Goal: Check status

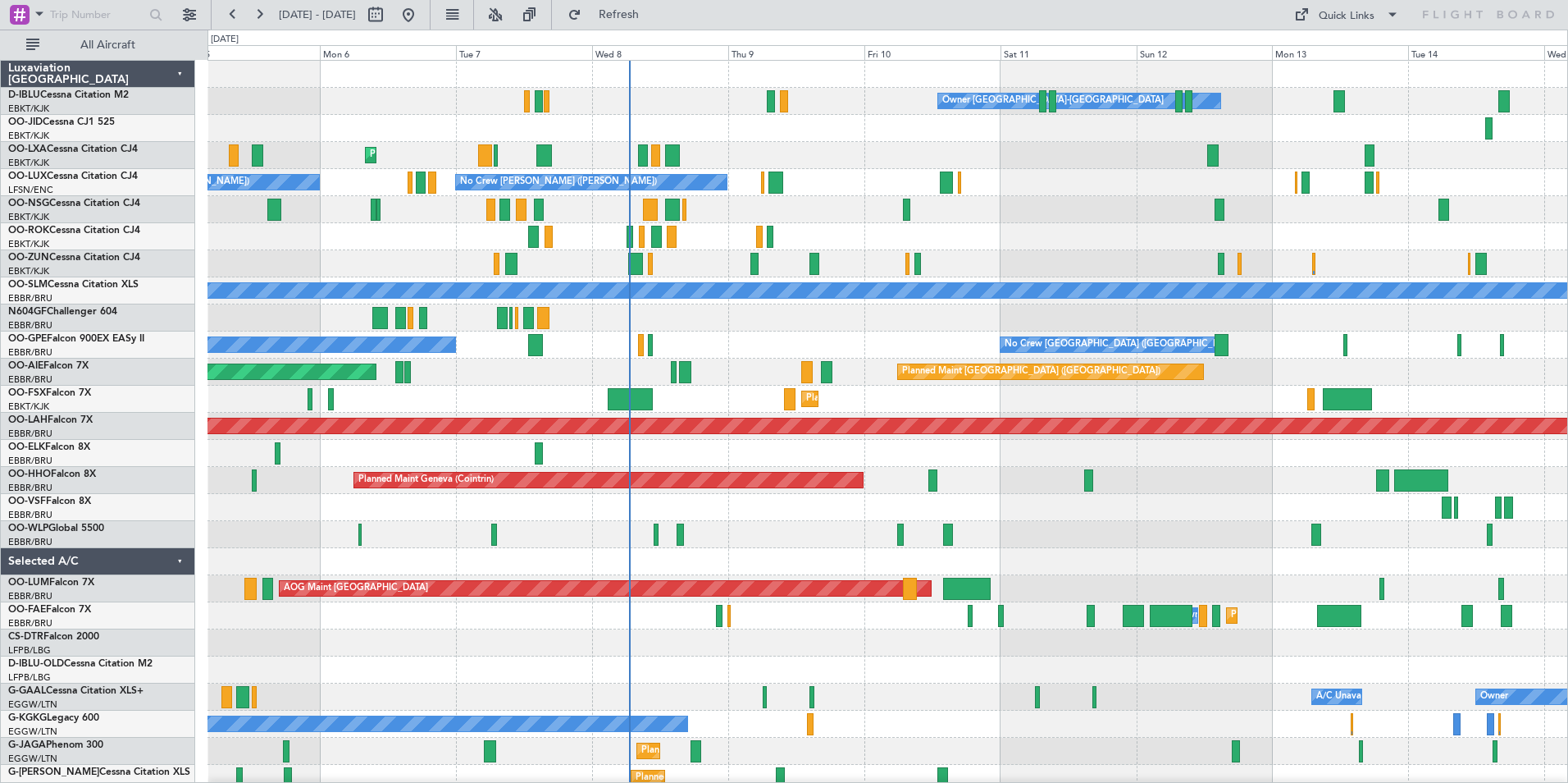
click at [1061, 503] on div at bounding box center [887, 507] width 1359 height 27
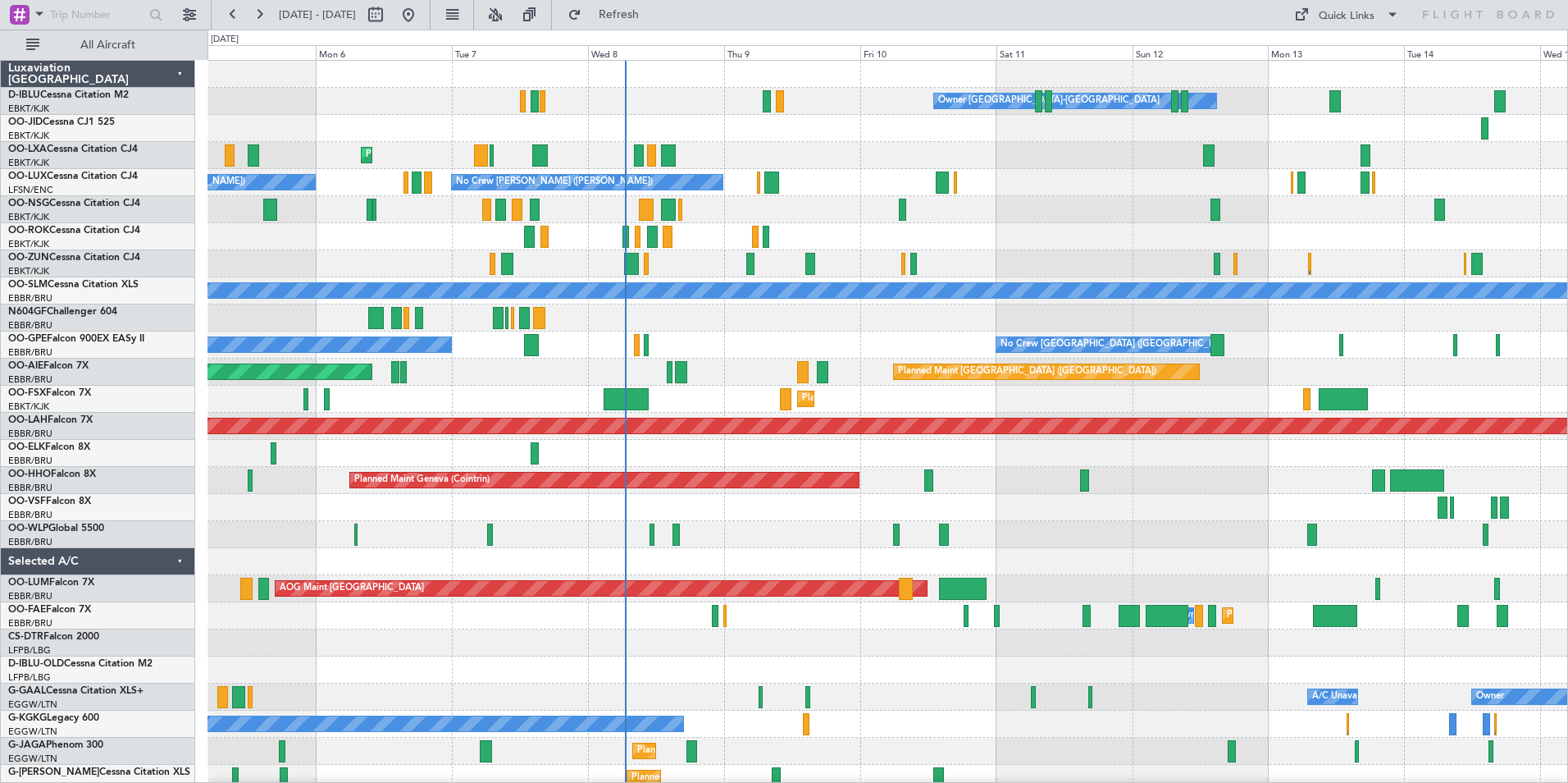
click at [432, 625] on div "Owner [GEOGRAPHIC_DATA]-[GEOGRAPHIC_DATA] No Crew Kortrijk-[GEOGRAPHIC_DATA] Pl…" at bounding box center [887, 575] width 1359 height 1029
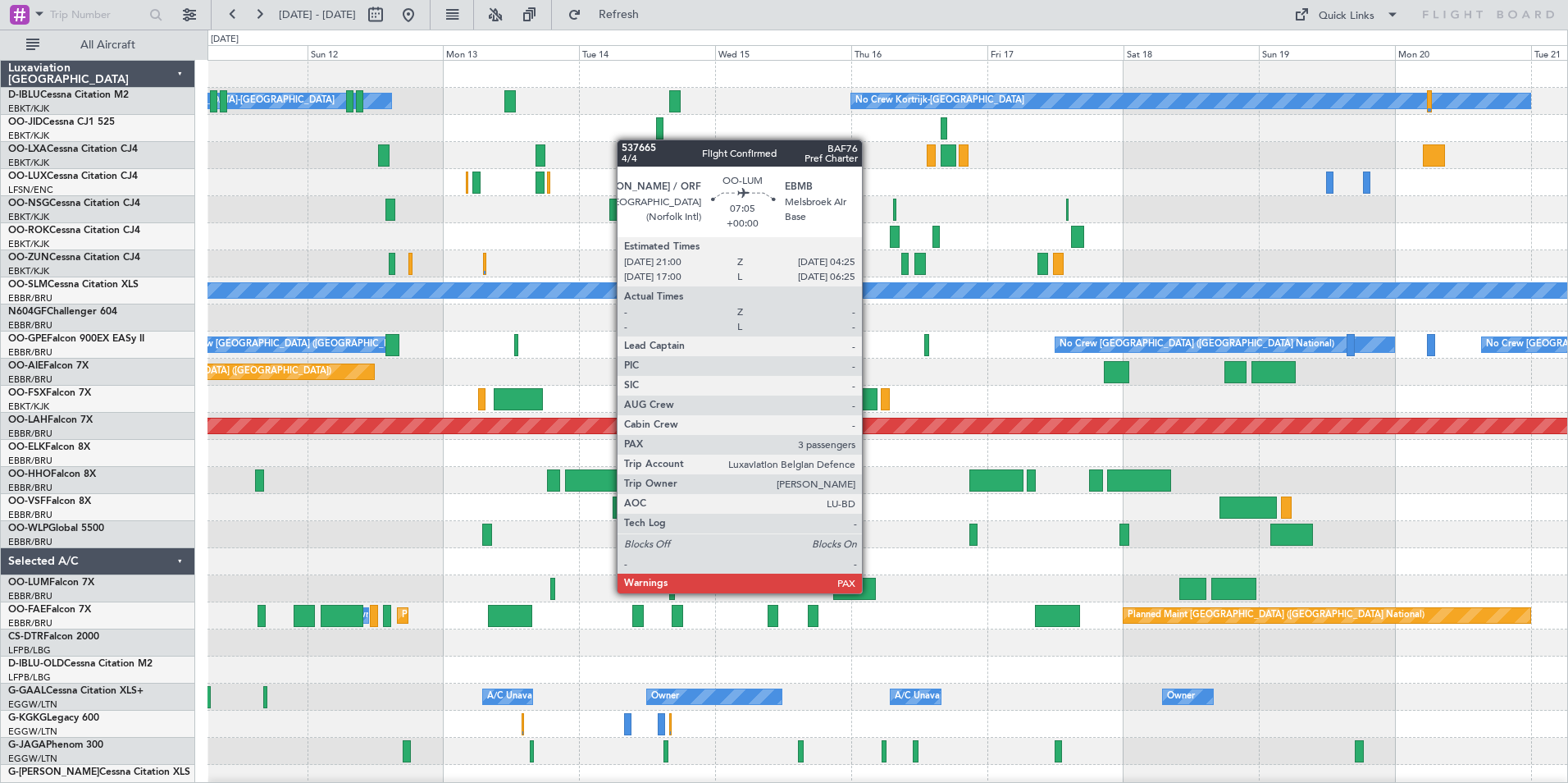
click at [520, 623] on div "Owner [GEOGRAPHIC_DATA]-[GEOGRAPHIC_DATA] No Crew Kortrijk-[GEOGRAPHIC_DATA] No…" at bounding box center [887, 575] width 1359 height 1029
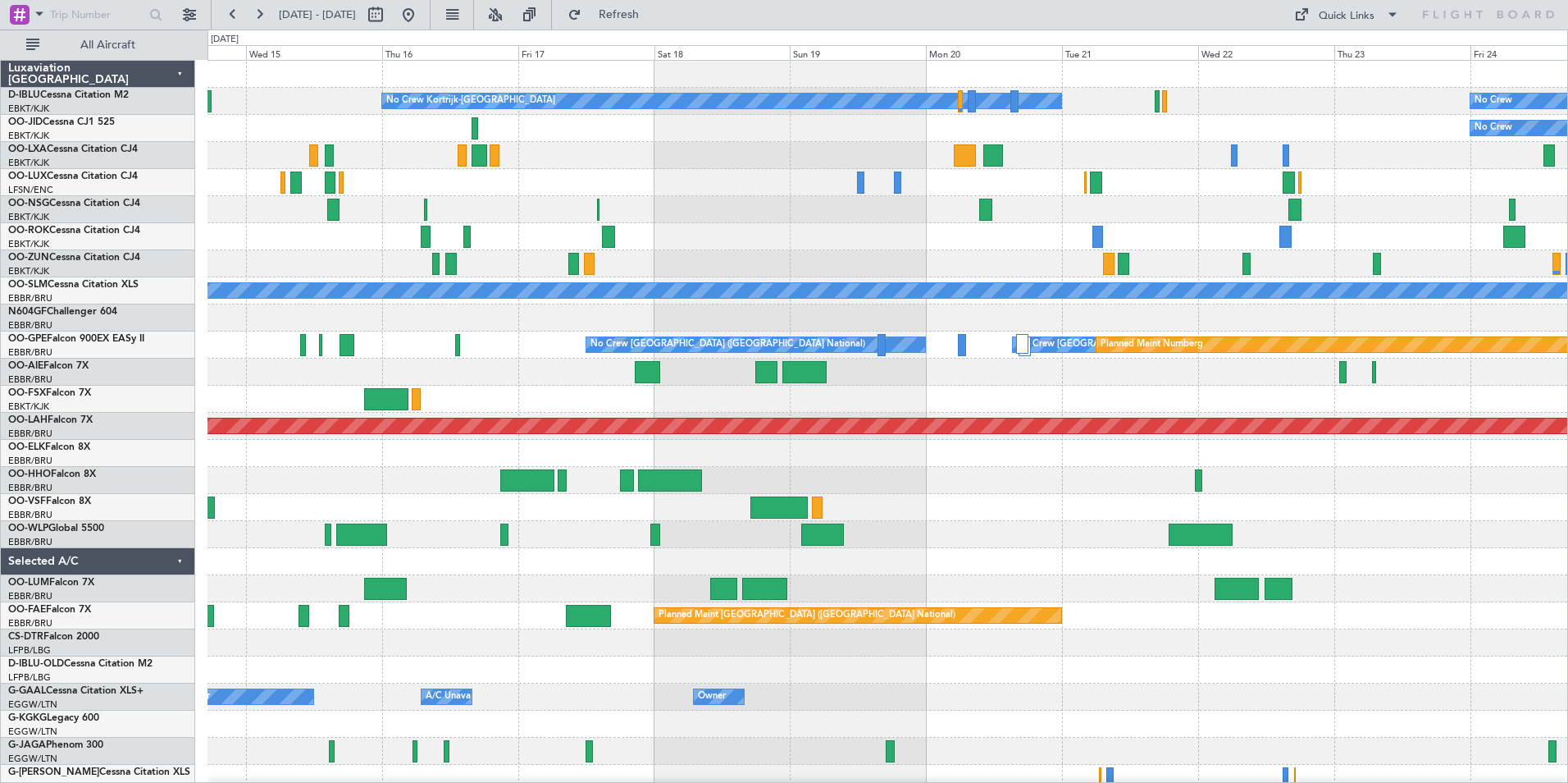
click at [779, 487] on div "No Crew Kortrijk-[GEOGRAPHIC_DATA] No Crew Owner [GEOGRAPHIC_DATA]-[GEOGRAPHIC_…" at bounding box center [887, 616] width 1359 height 1110
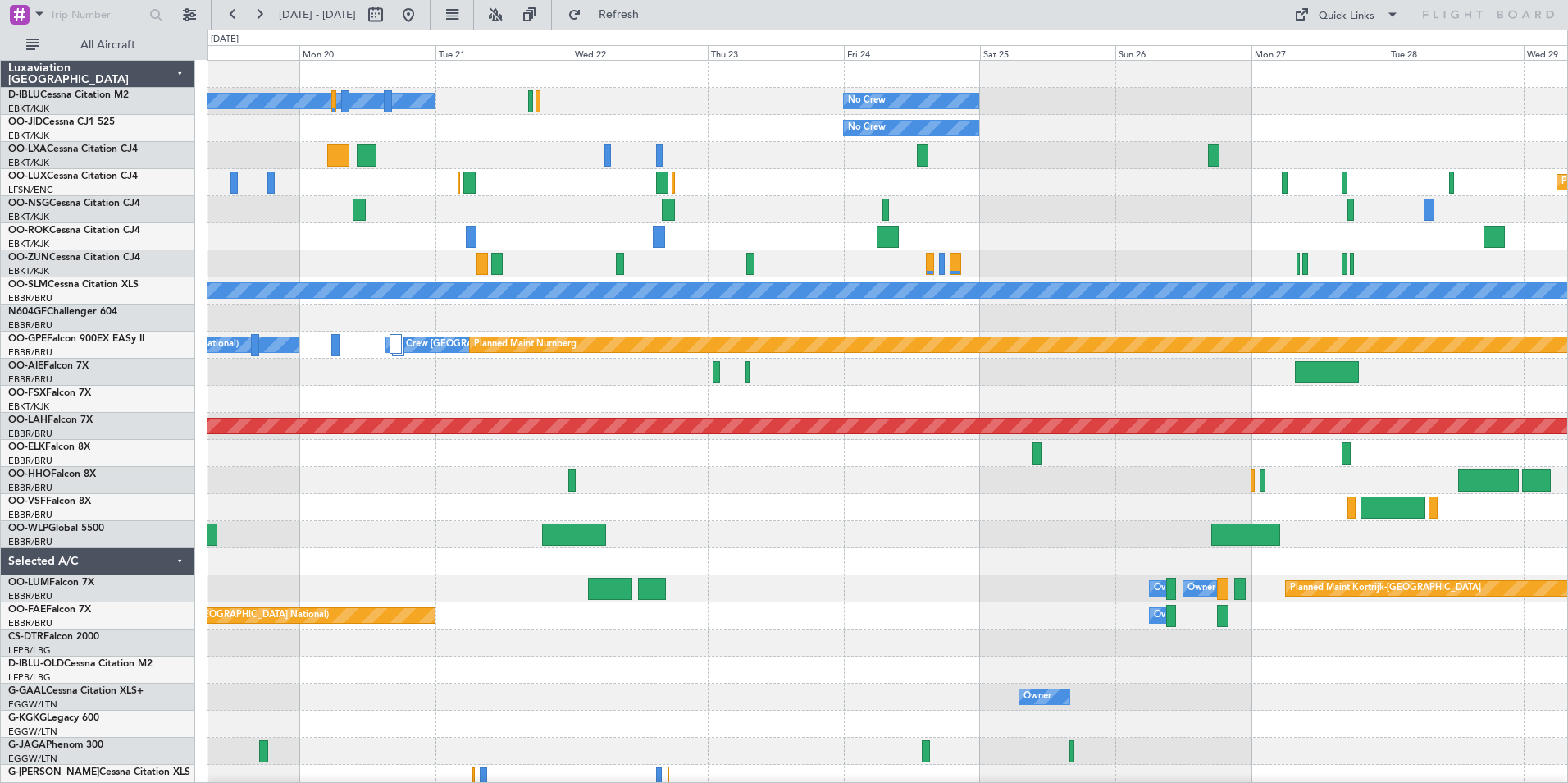
click at [679, 528] on div "No Crew Kortrijk-[GEOGRAPHIC_DATA] No Crew No Crew Planned Maint [GEOGRAPHIC_DA…" at bounding box center [887, 616] width 1359 height 1110
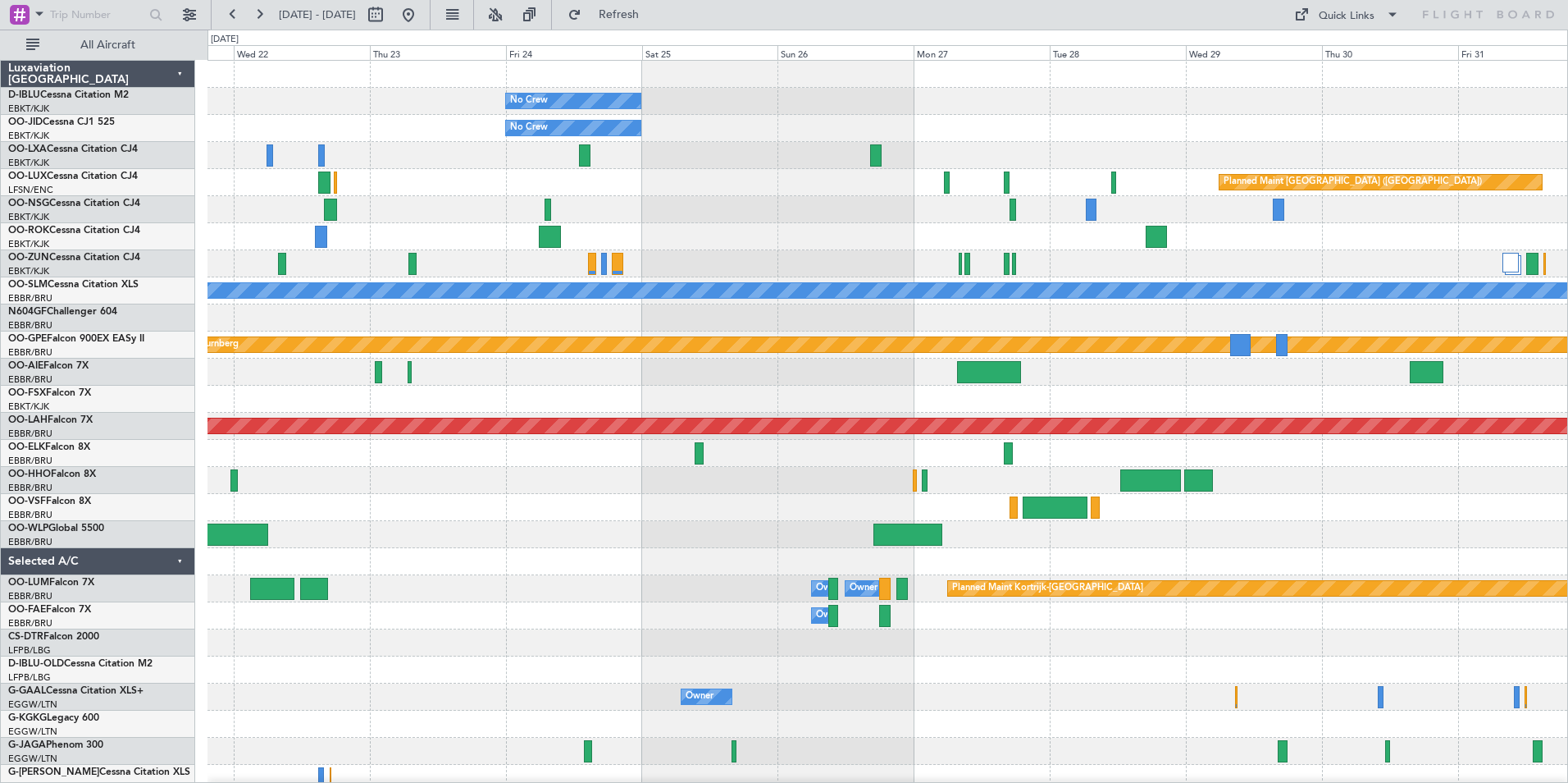
click at [579, 606] on div "No Crew No Crew Kortrijk-[GEOGRAPHIC_DATA] No Crew Planned Maint [GEOGRAPHIC_DA…" at bounding box center [887, 575] width 1359 height 1029
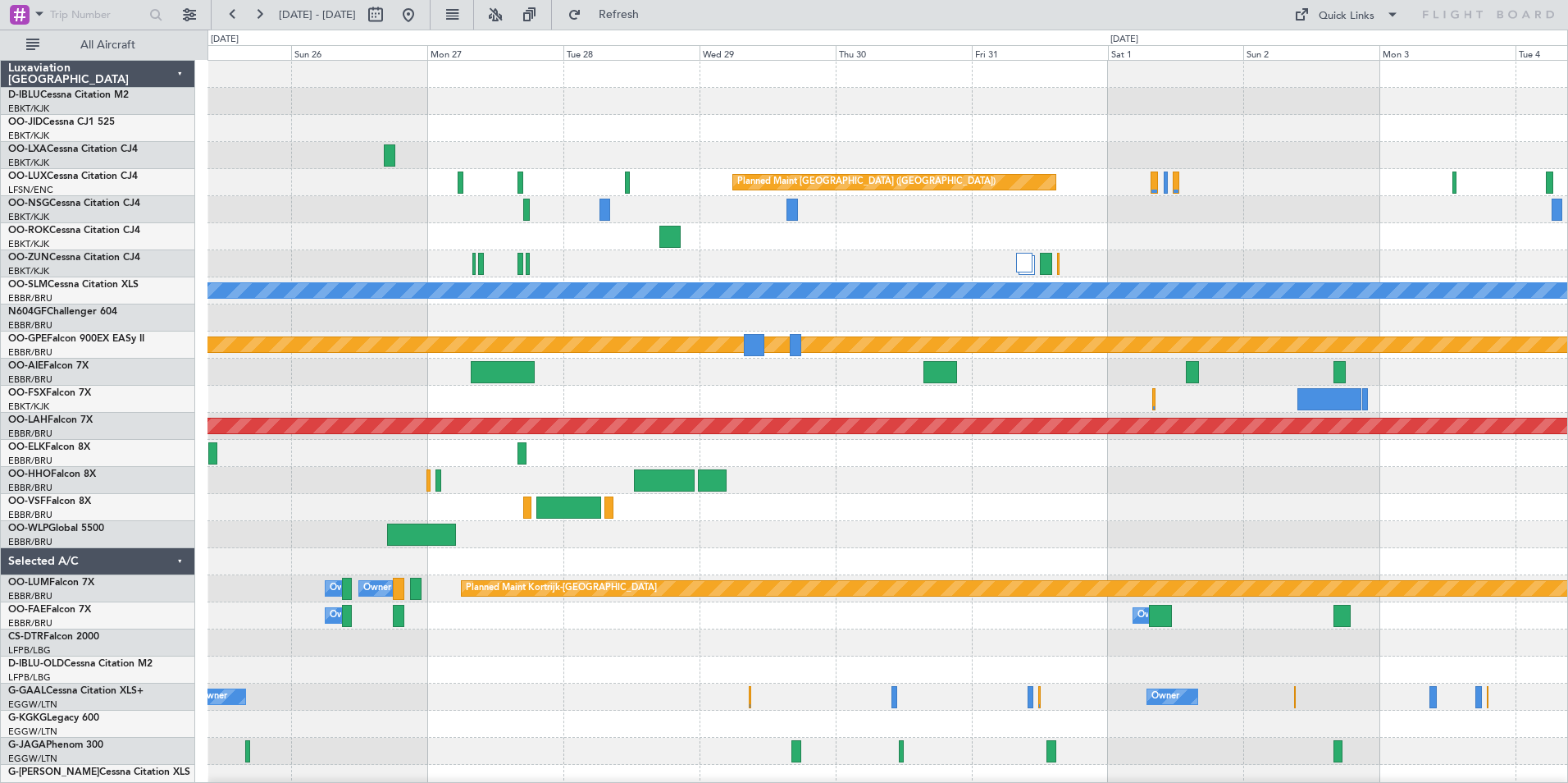
click at [665, 565] on div "No Crew No Crew Planned Maint [GEOGRAPHIC_DATA] ([GEOGRAPHIC_DATA]) A/C Unavail…" at bounding box center [887, 575] width 1359 height 1029
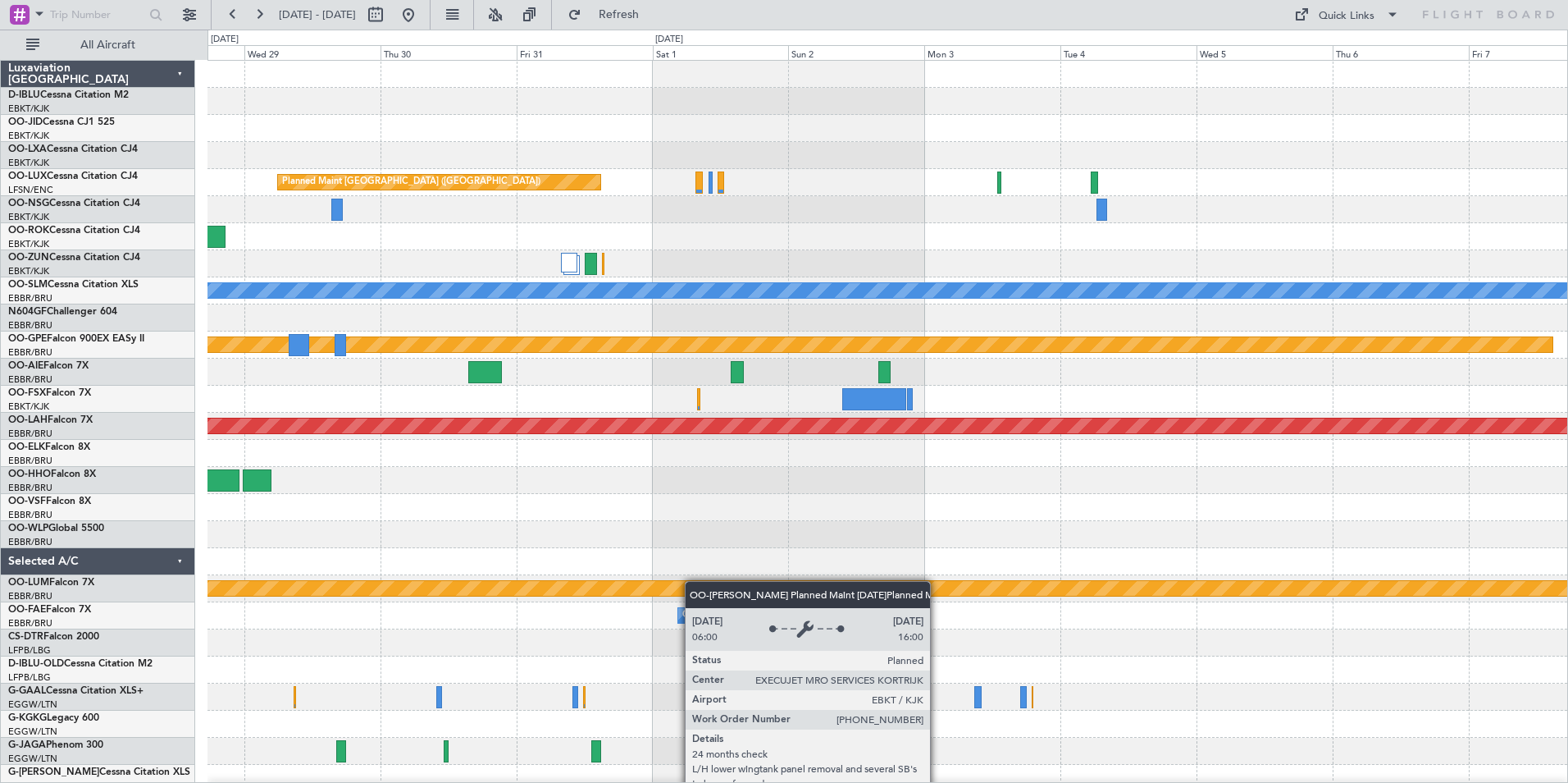
click at [603, 590] on div "Planned Maint [GEOGRAPHIC_DATA] ([GEOGRAPHIC_DATA]) A/C Unavailable [GEOGRAPHIC…" at bounding box center [887, 575] width 1359 height 1029
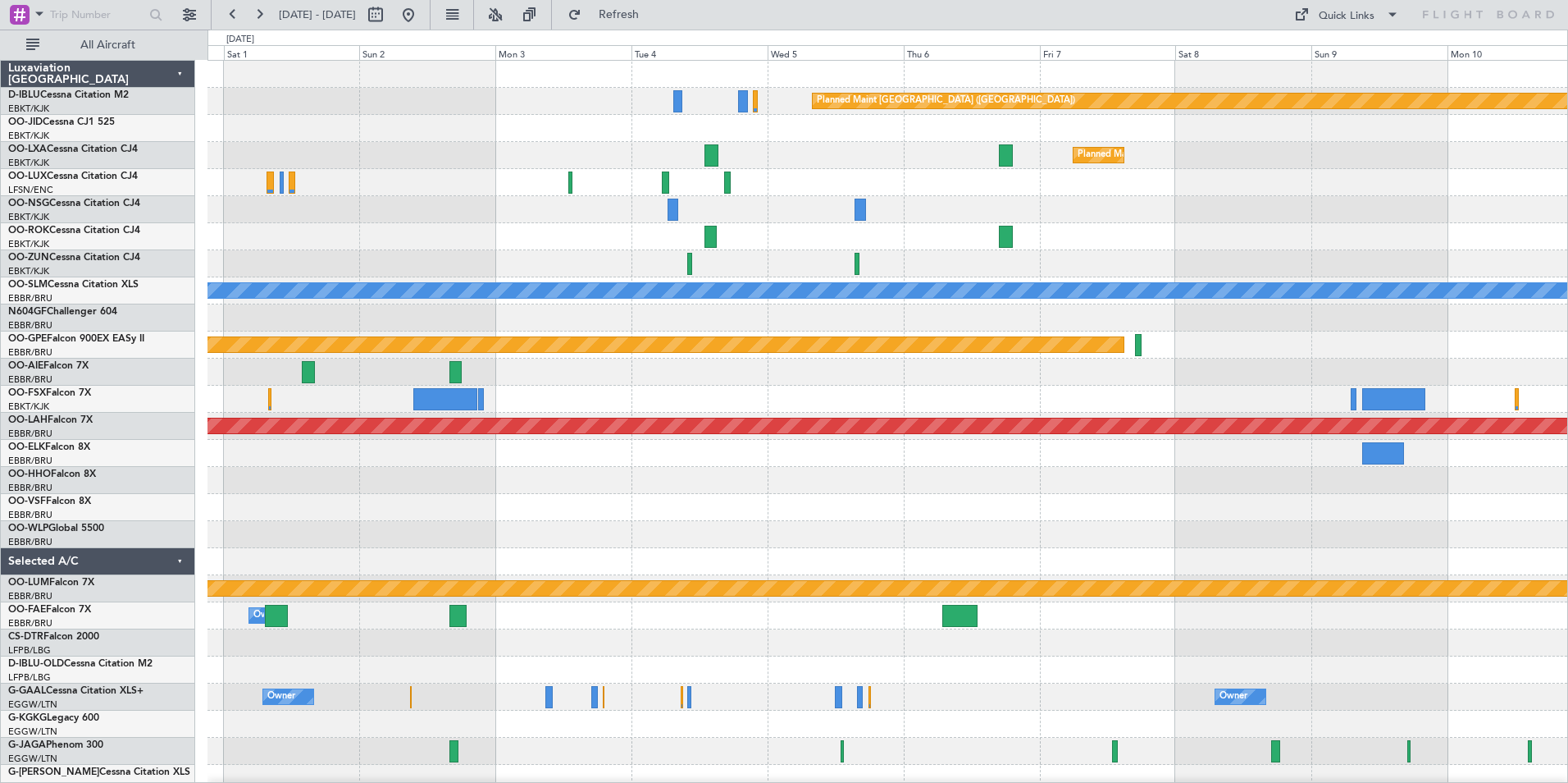
click at [980, 560] on div "Planned Maint [GEOGRAPHIC_DATA] ([GEOGRAPHIC_DATA]) Planned Maint [GEOGRAPHIC_D…" at bounding box center [887, 602] width 1359 height 1083
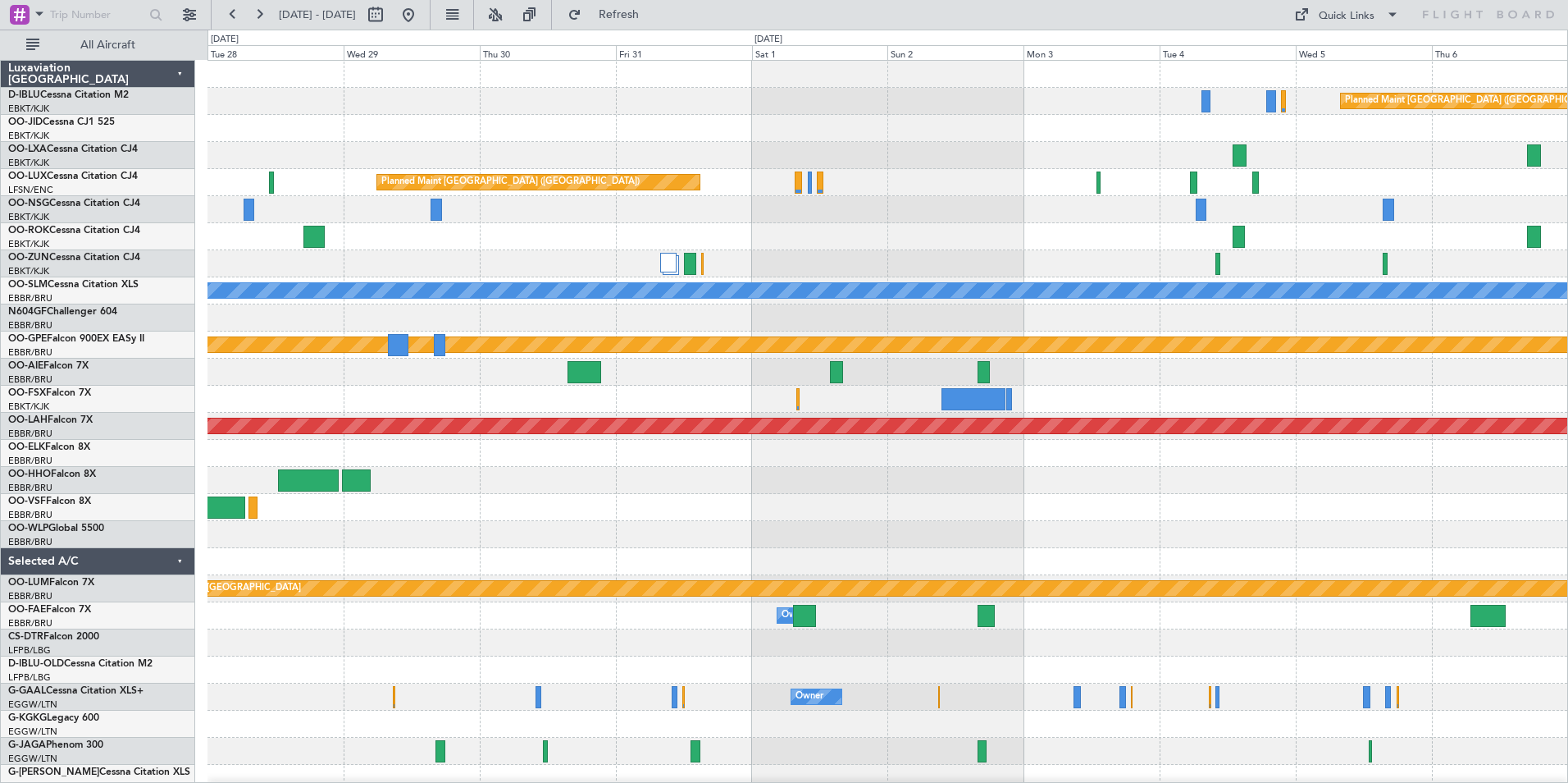
click at [1547, 532] on div "Planned Maint [GEOGRAPHIC_DATA] ([GEOGRAPHIC_DATA]) Planned Maint [GEOGRAPHIC_D…" at bounding box center [887, 616] width 1359 height 1110
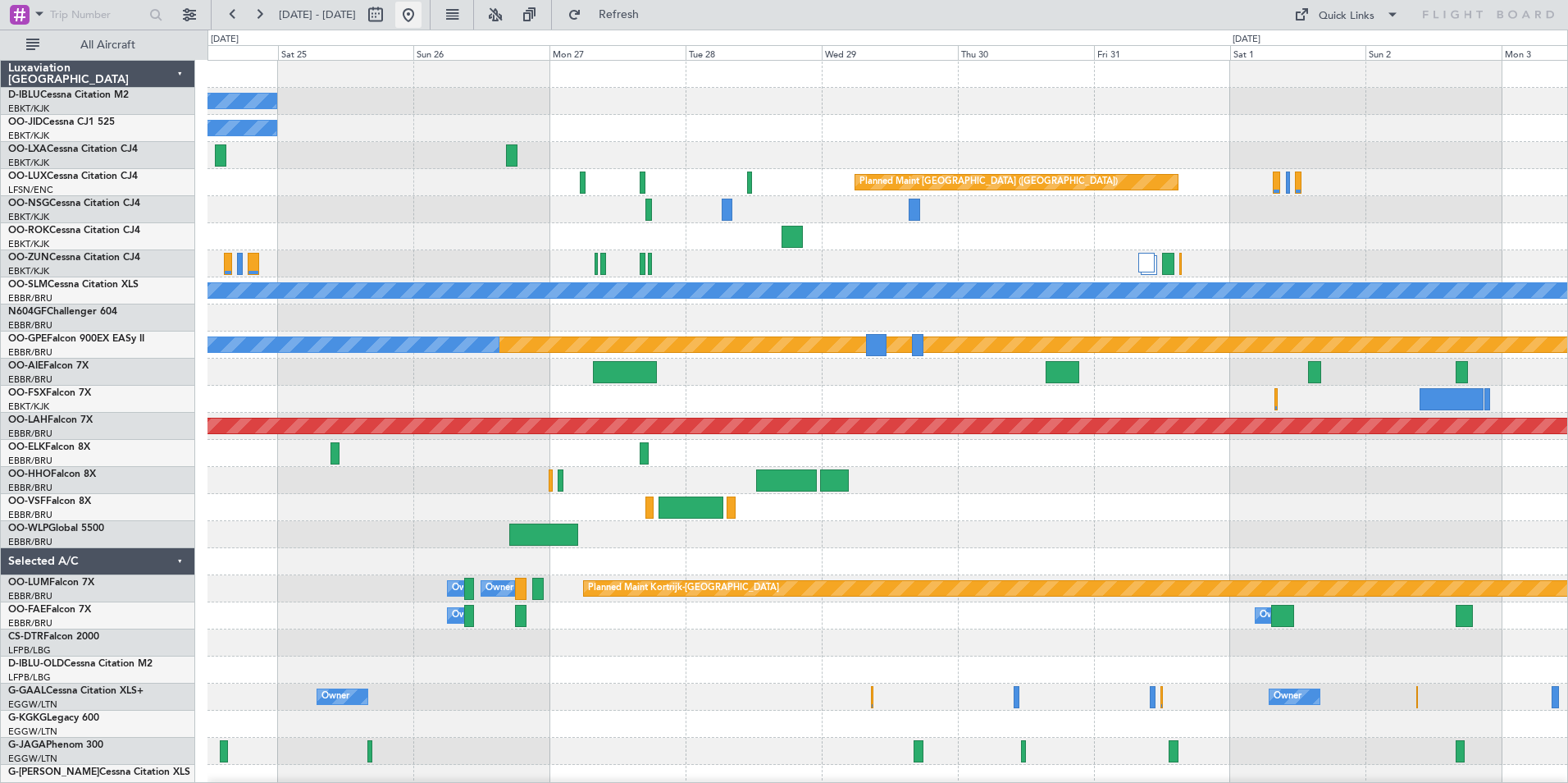
click at [422, 19] on button at bounding box center [408, 15] width 26 height 26
